Goal: Task Accomplishment & Management: Manage account settings

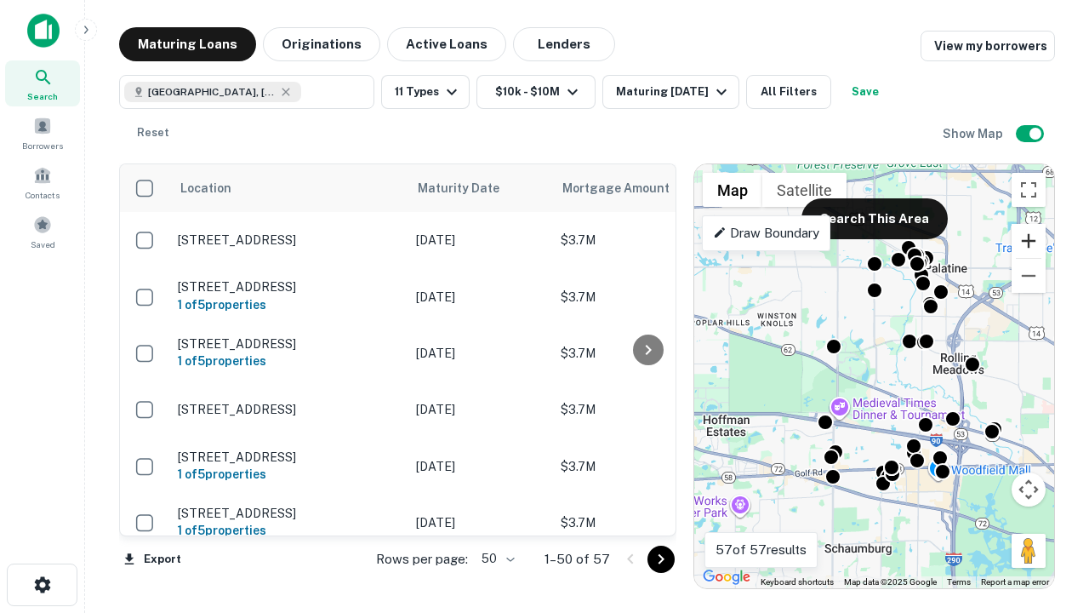
click at [1029, 241] on button "Zoom in" at bounding box center [1029, 241] width 34 height 34
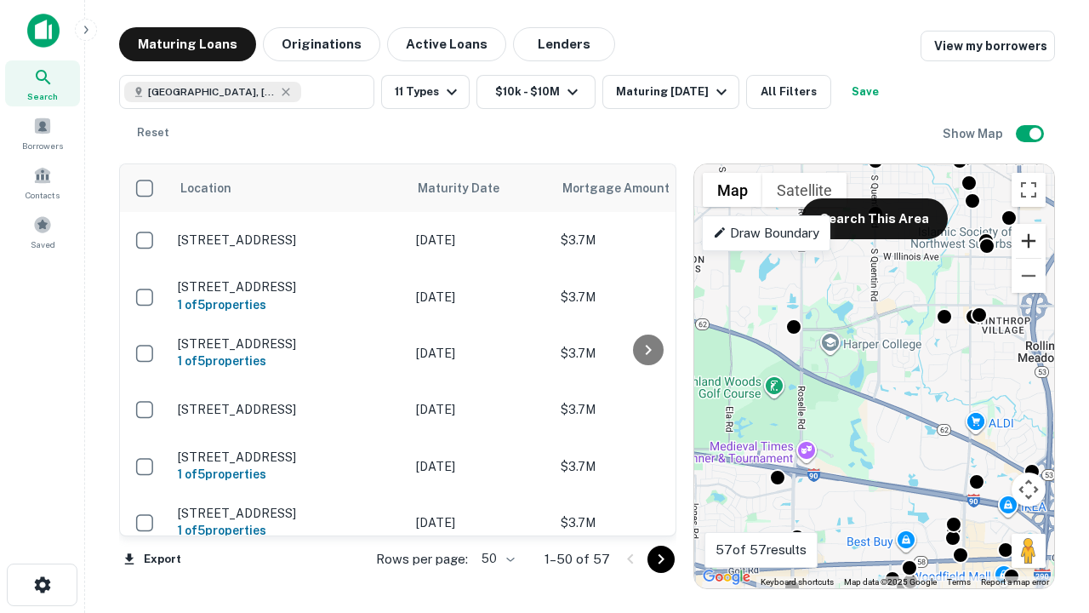
click at [1029, 241] on button "Zoom in" at bounding box center [1029, 241] width 34 height 34
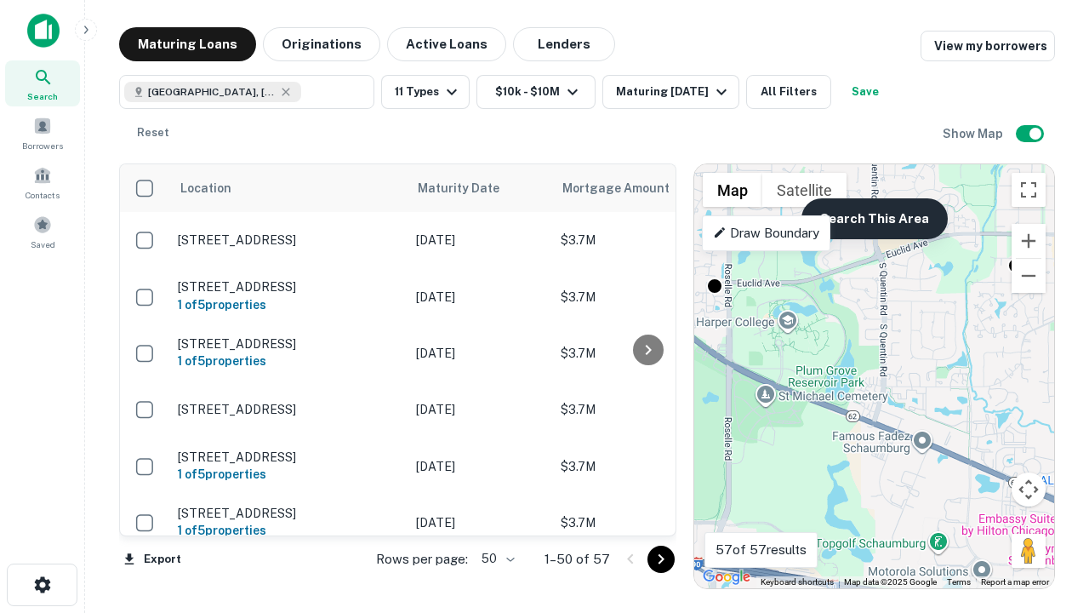
click at [874, 219] on button "Search This Area" at bounding box center [874, 218] width 146 height 41
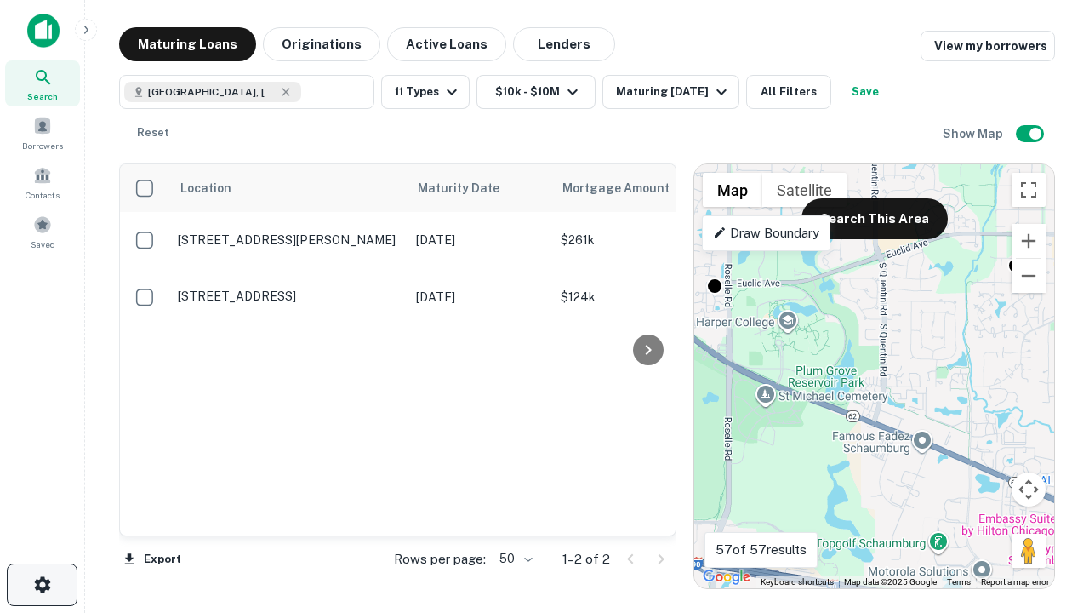
click at [42, 585] on icon "button" at bounding box center [42, 584] width 20 height 20
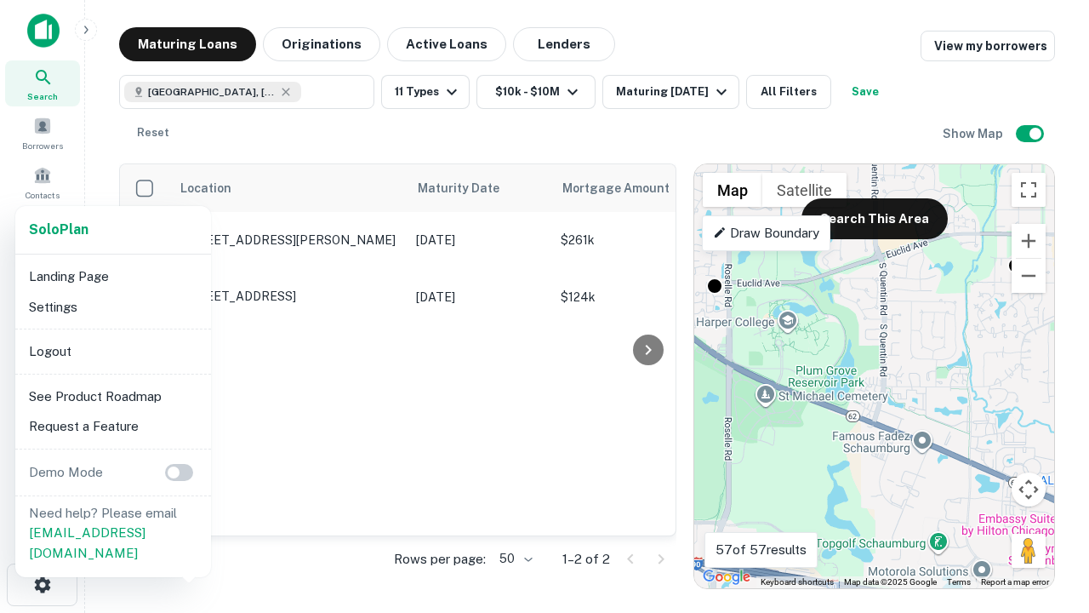
click at [112, 351] on li "Logout" at bounding box center [113, 351] width 182 height 31
